Goal: Find specific page/section: Find specific page/section

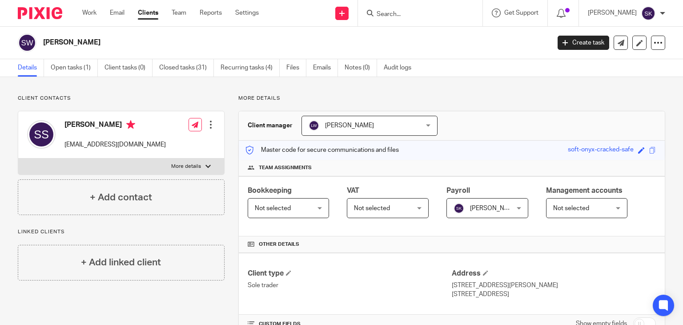
scroll to position [364, 0]
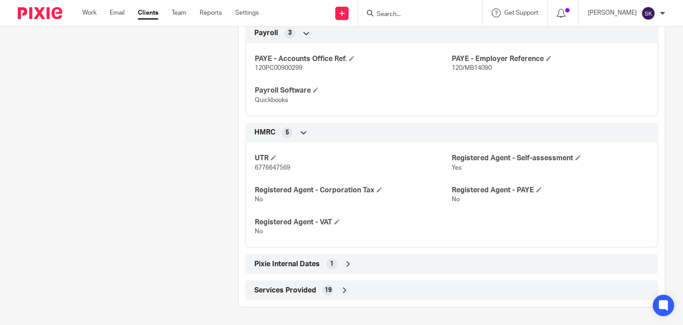
click at [428, 18] on input "Search" at bounding box center [416, 15] width 80 height 8
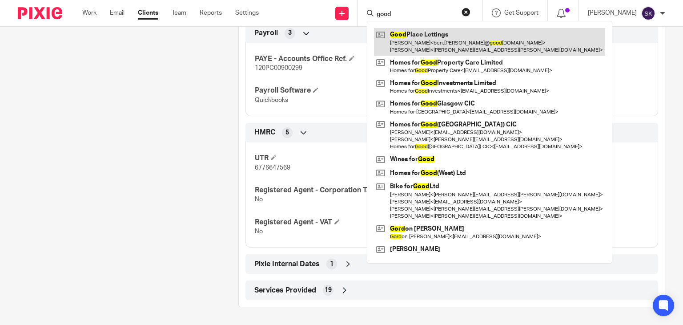
type input "good"
click at [437, 40] on link at bounding box center [489, 42] width 231 height 28
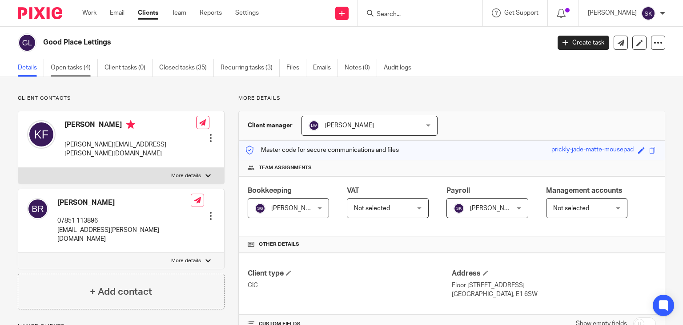
click at [92, 70] on link "Open tasks (4)" at bounding box center [74, 67] width 47 height 17
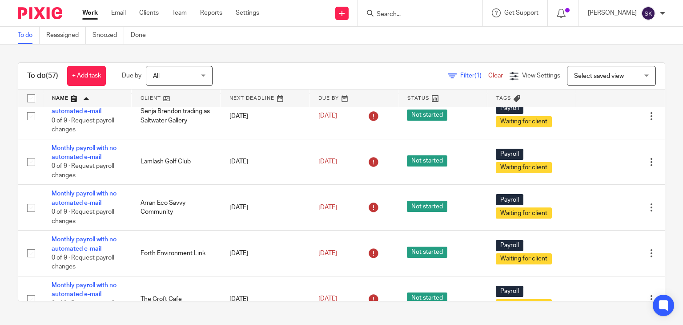
scroll to position [2013, 0]
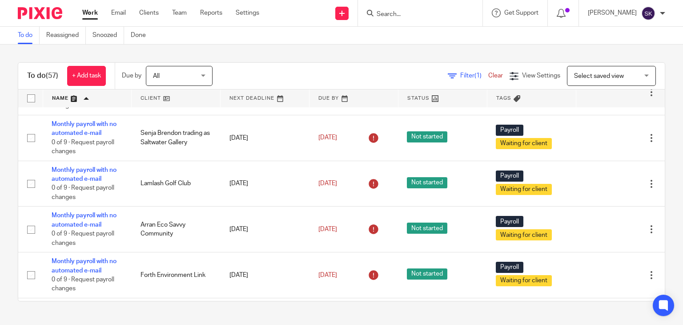
click at [633, 32] on div "To do Reassigned Snoozed Done" at bounding box center [341, 36] width 683 height 18
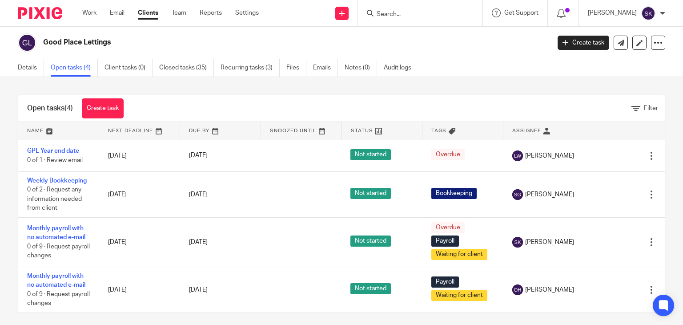
scroll to position [6, 0]
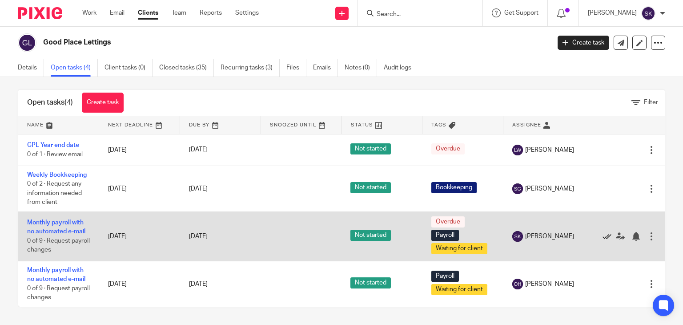
click at [603, 233] on icon at bounding box center [607, 236] width 9 height 9
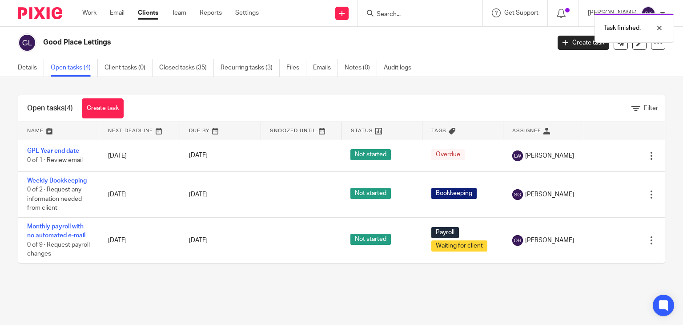
scroll to position [0, 0]
